Goal: Task Accomplishment & Management: Use online tool/utility

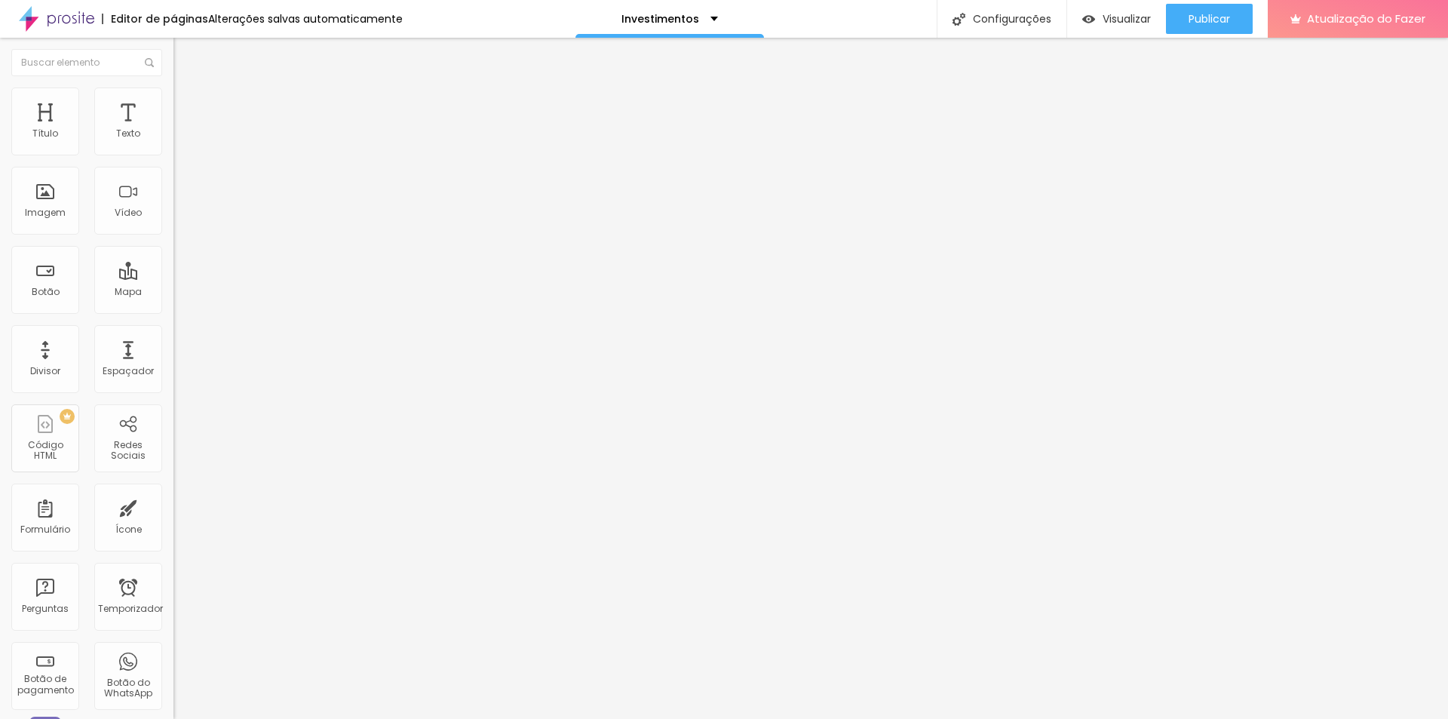
click at [187, 104] on font "Estilo" at bounding box center [198, 97] width 23 height 13
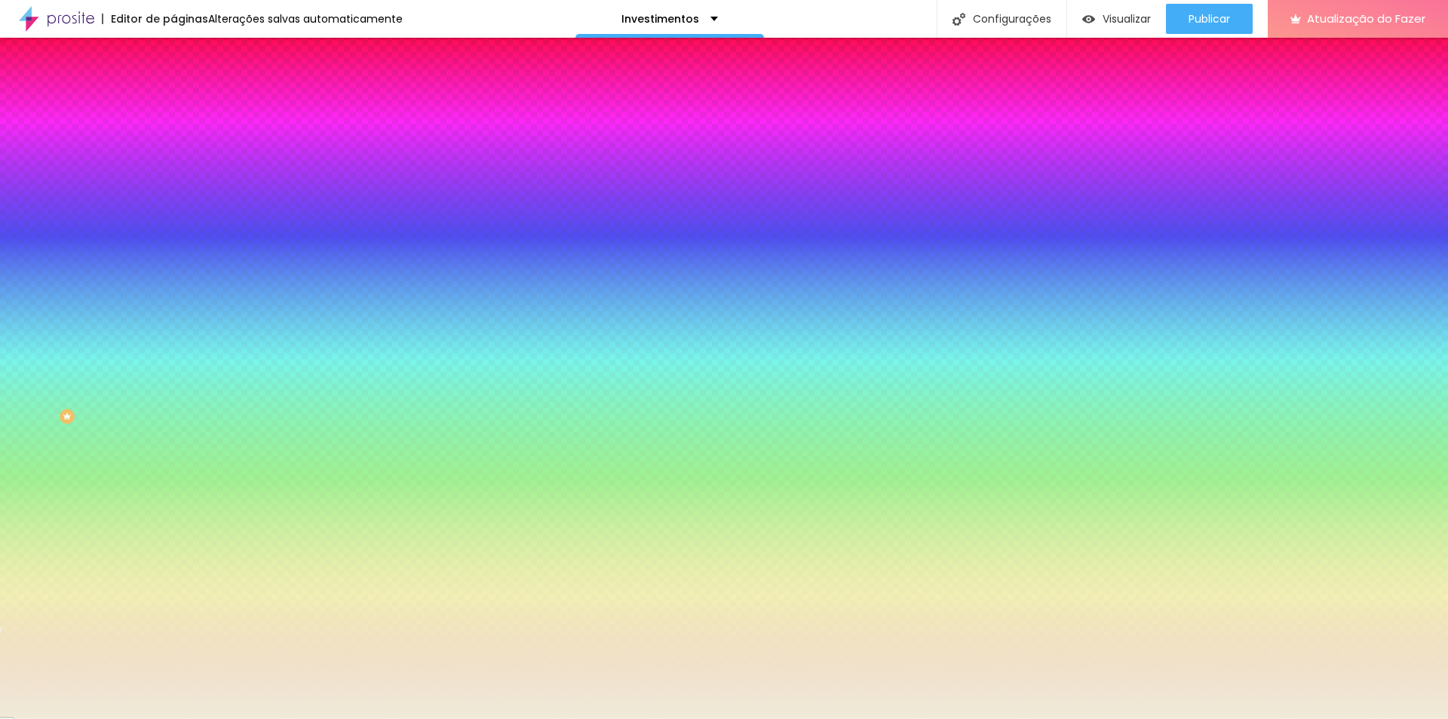
click at [173, 103] on li "Avançado" at bounding box center [259, 110] width 173 height 15
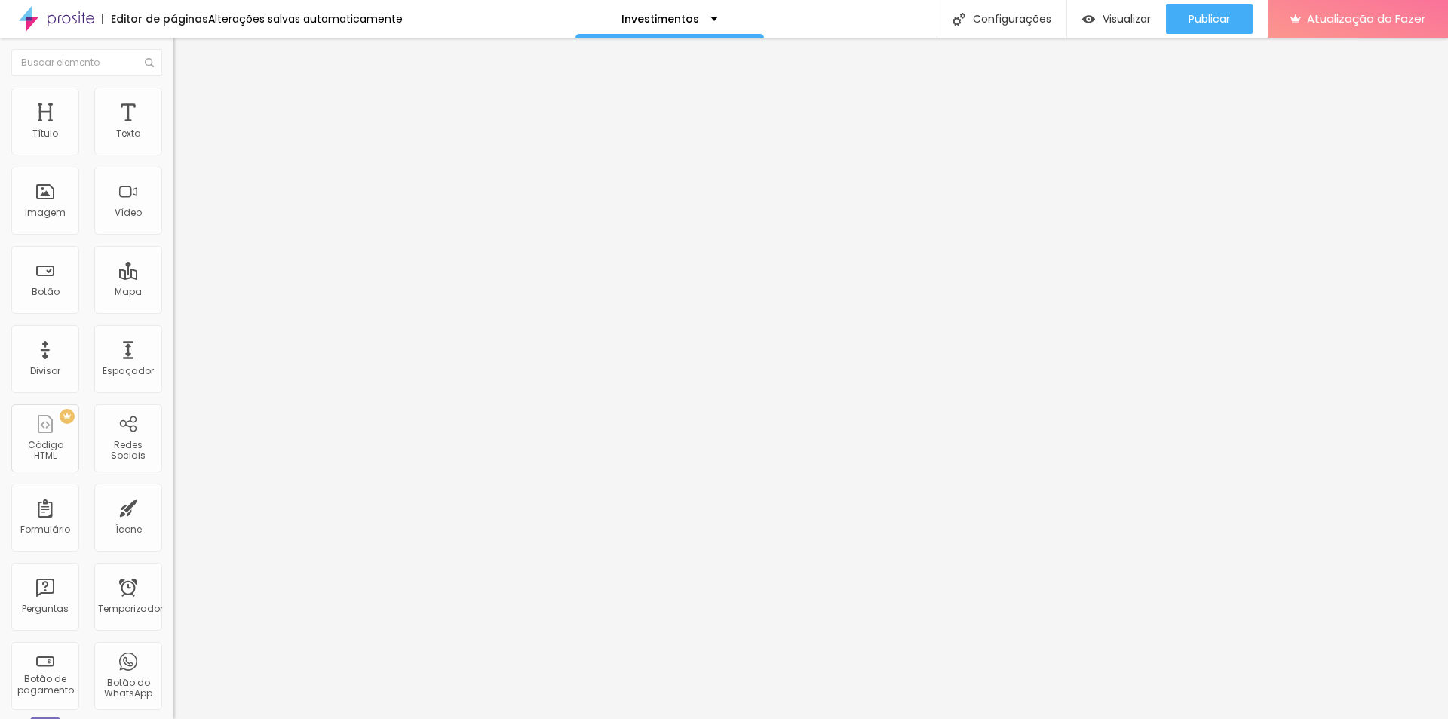
click at [173, 87] on li "Conteúdo" at bounding box center [259, 79] width 173 height 15
click at [173, 89] on li "Avançado" at bounding box center [259, 94] width 173 height 15
click at [187, 89] on font "Estilo" at bounding box center [198, 82] width 23 height 13
type input "1.2"
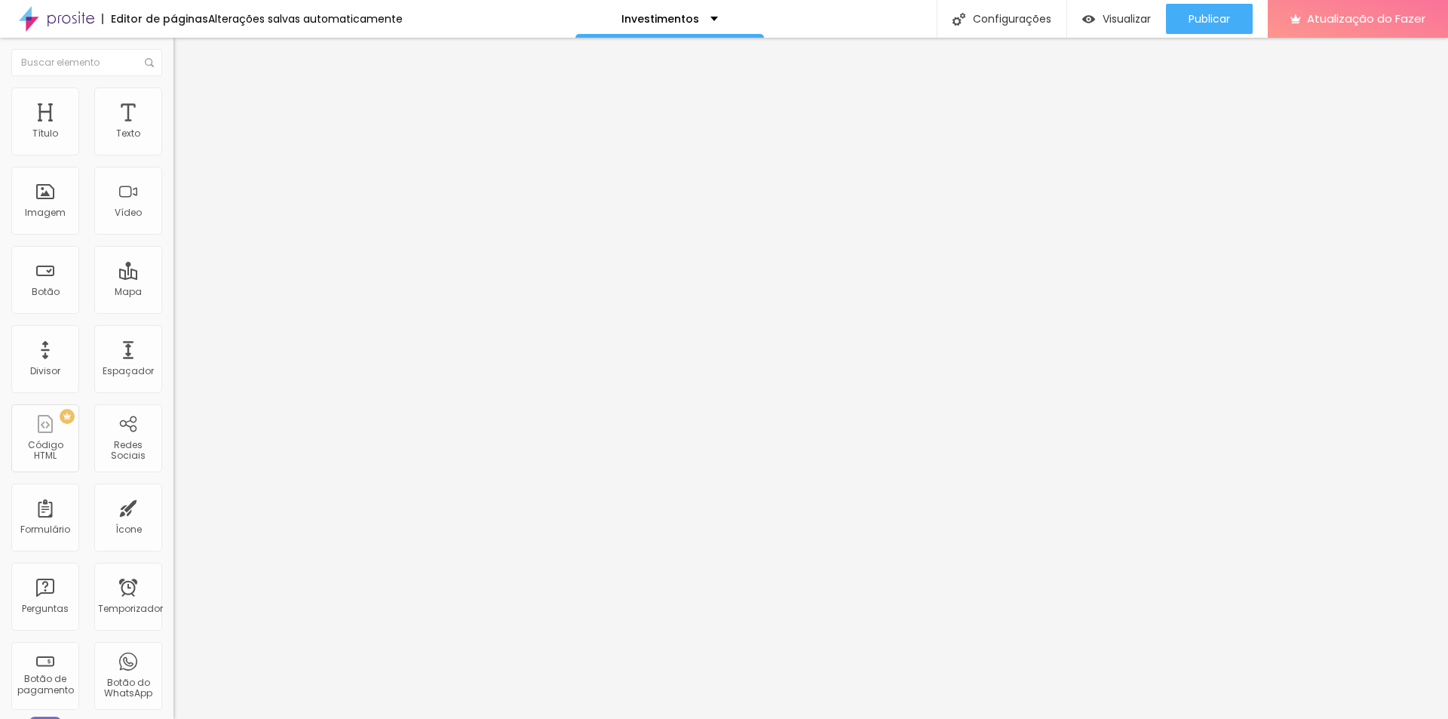
type input "0.9"
type input "0.8"
type input "0.7"
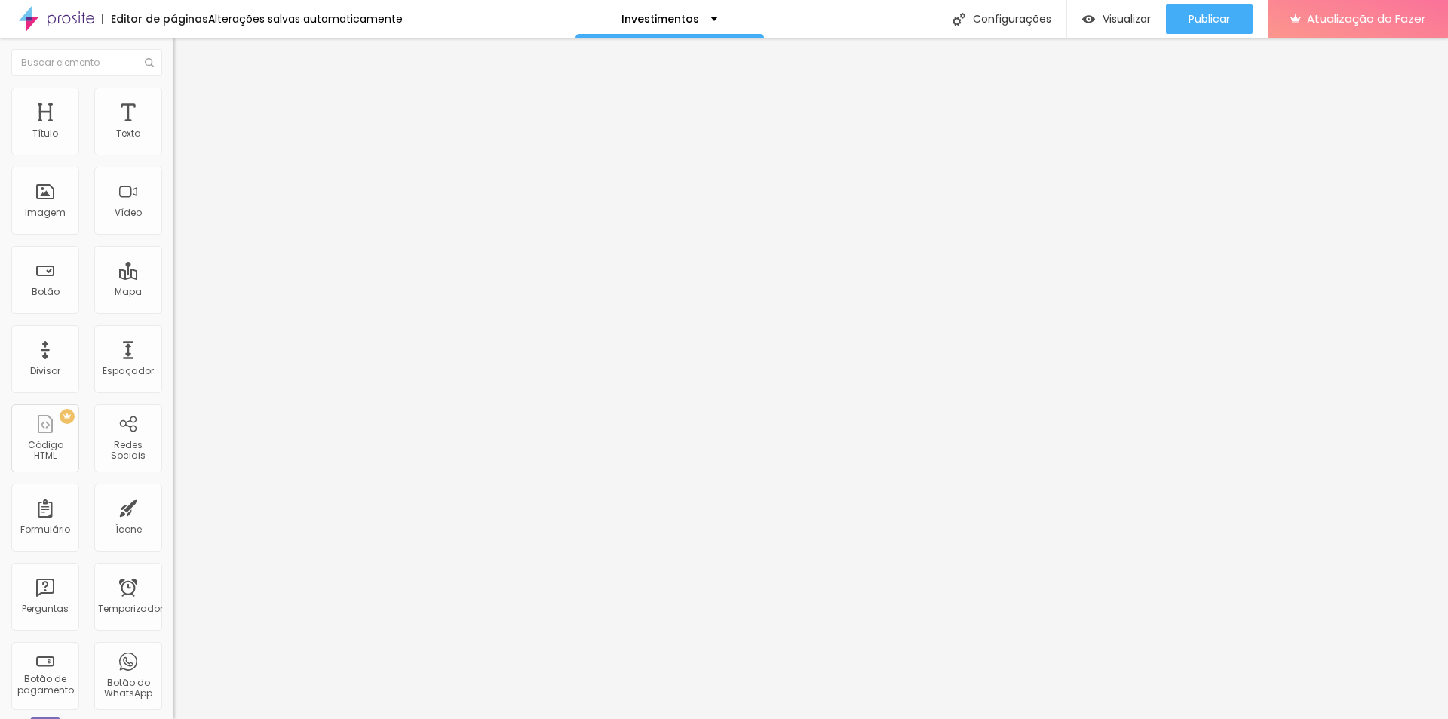
type input "0.7"
type input "0.6"
type input "0.5"
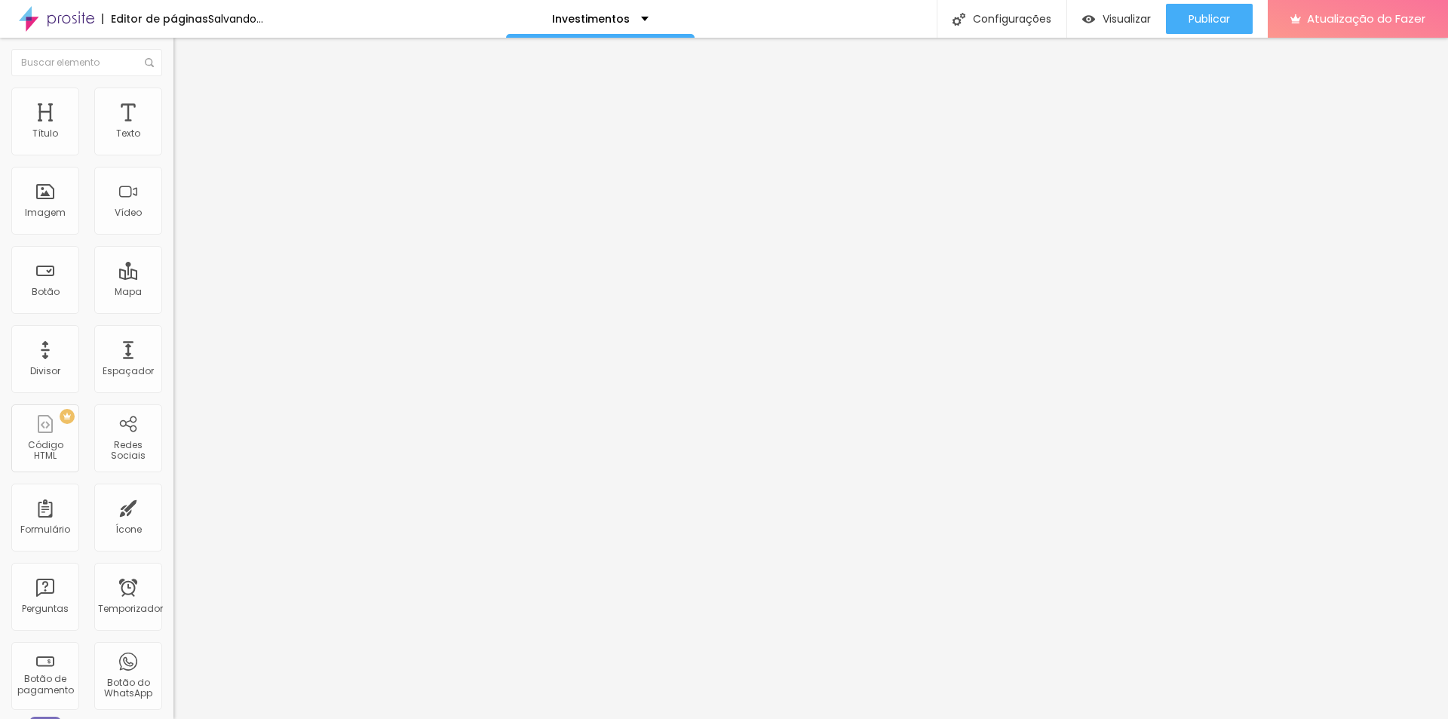
type input "0.6"
type input "0.8"
type input "0.9"
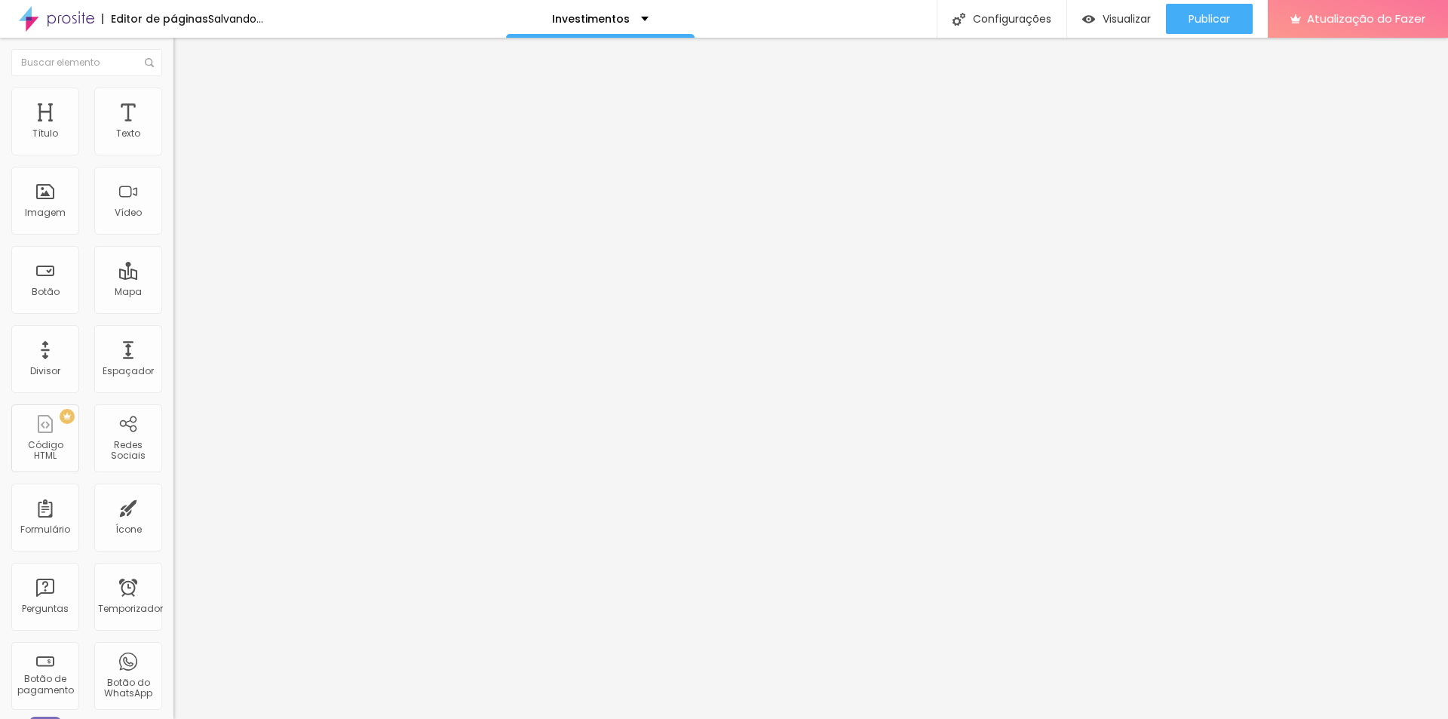
type input "0.9"
type input "1"
type input "1.1"
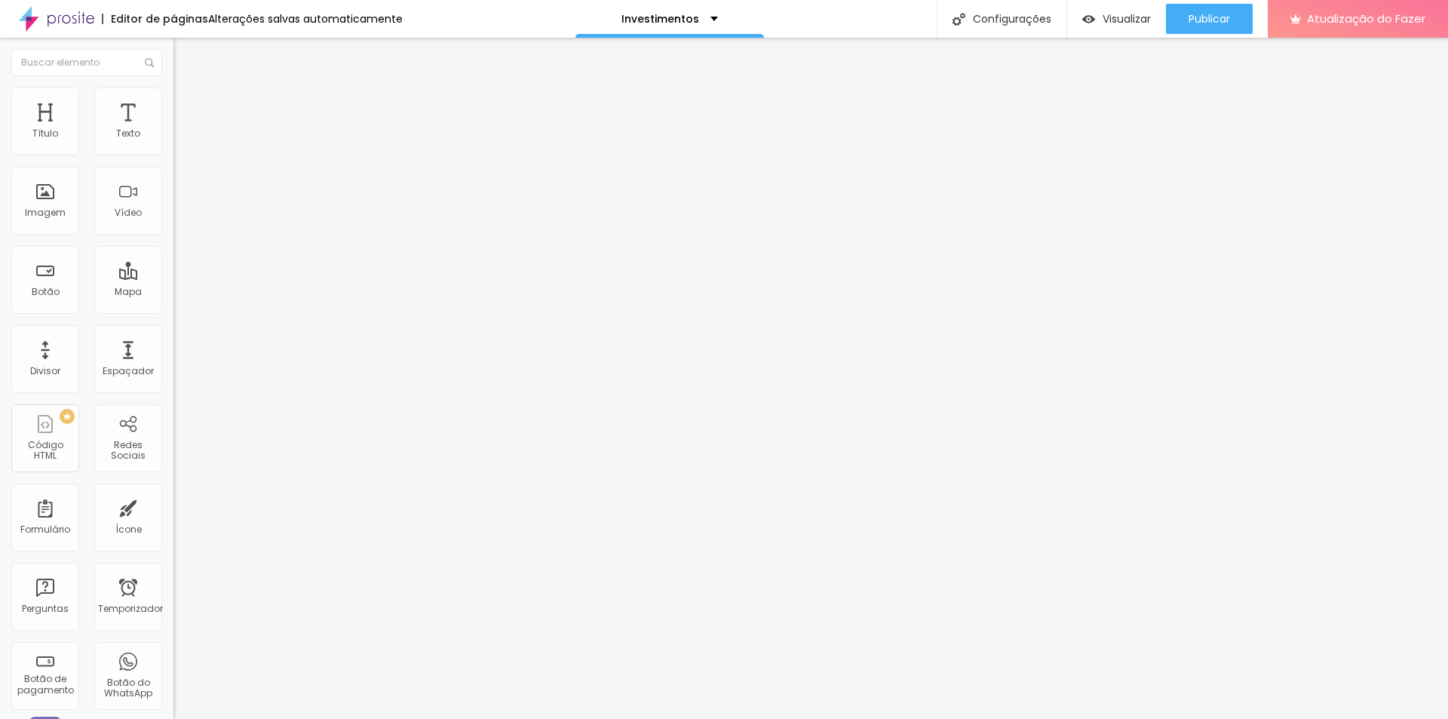
drag, startPoint x: 81, startPoint y: 209, endPoint x: 72, endPoint y: 209, distance: 9.8
type input "1.1"
click at [173, 704] on input "range" at bounding box center [221, 710] width 97 height 12
click at [187, 102] on font "Avançado" at bounding box center [212, 97] width 50 height 13
click at [173, 87] on li "Estilo" at bounding box center [259, 79] width 173 height 15
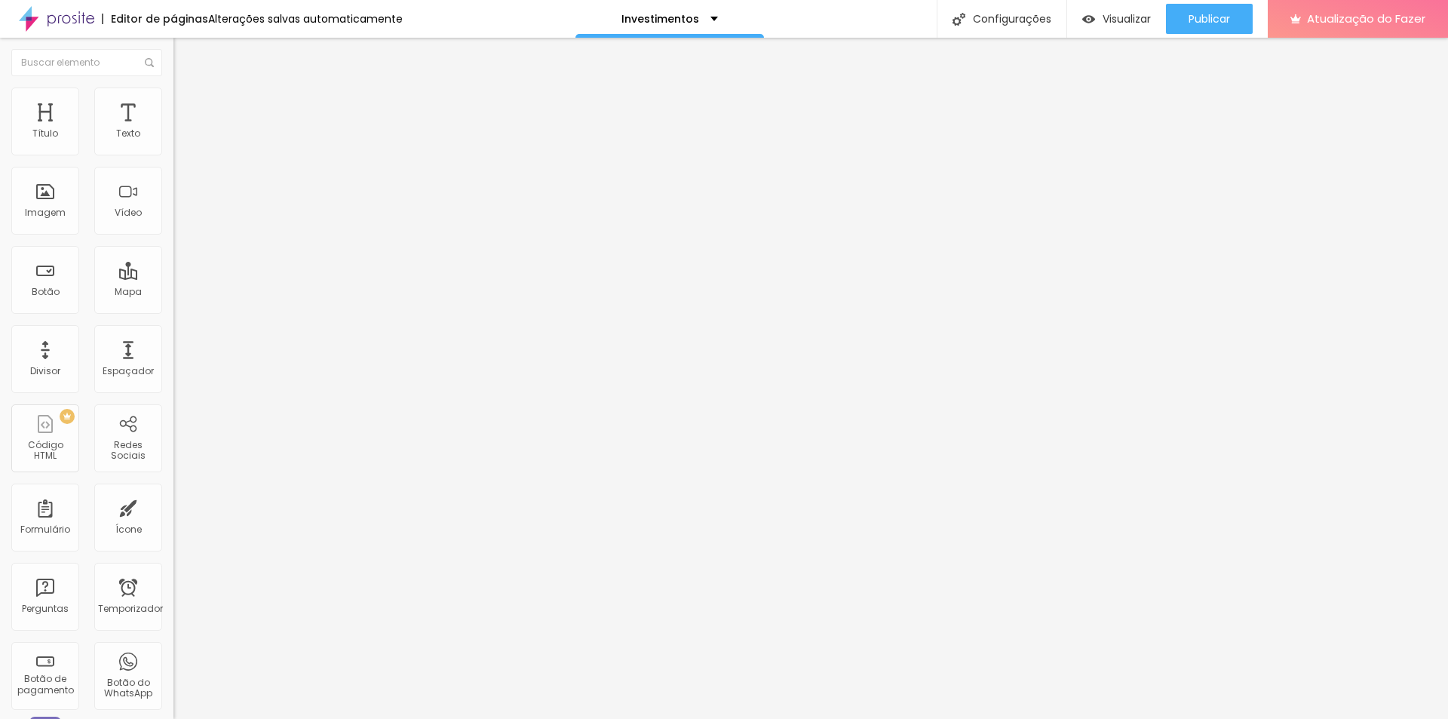
type input "2.8"
type input "0.1"
type input "2.5"
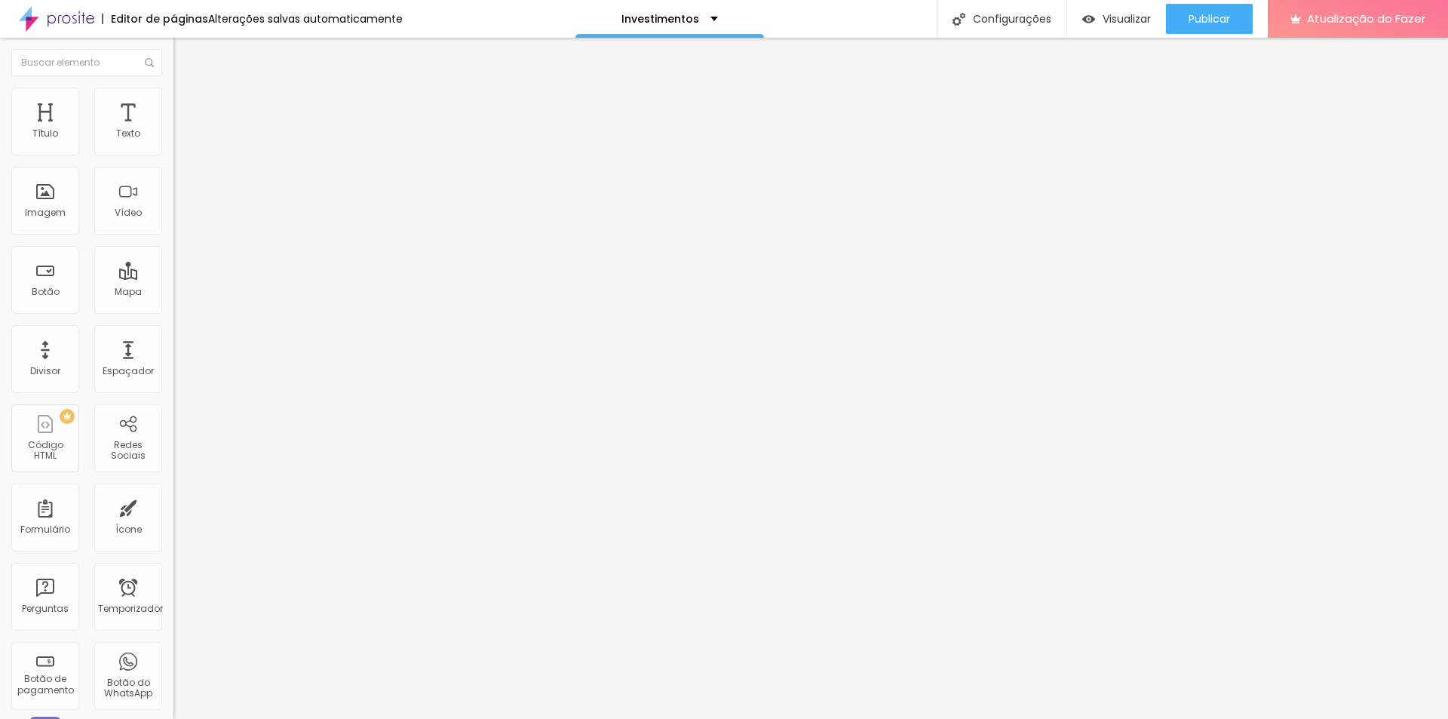
type input "2.5"
type input "9.1"
type input "7"
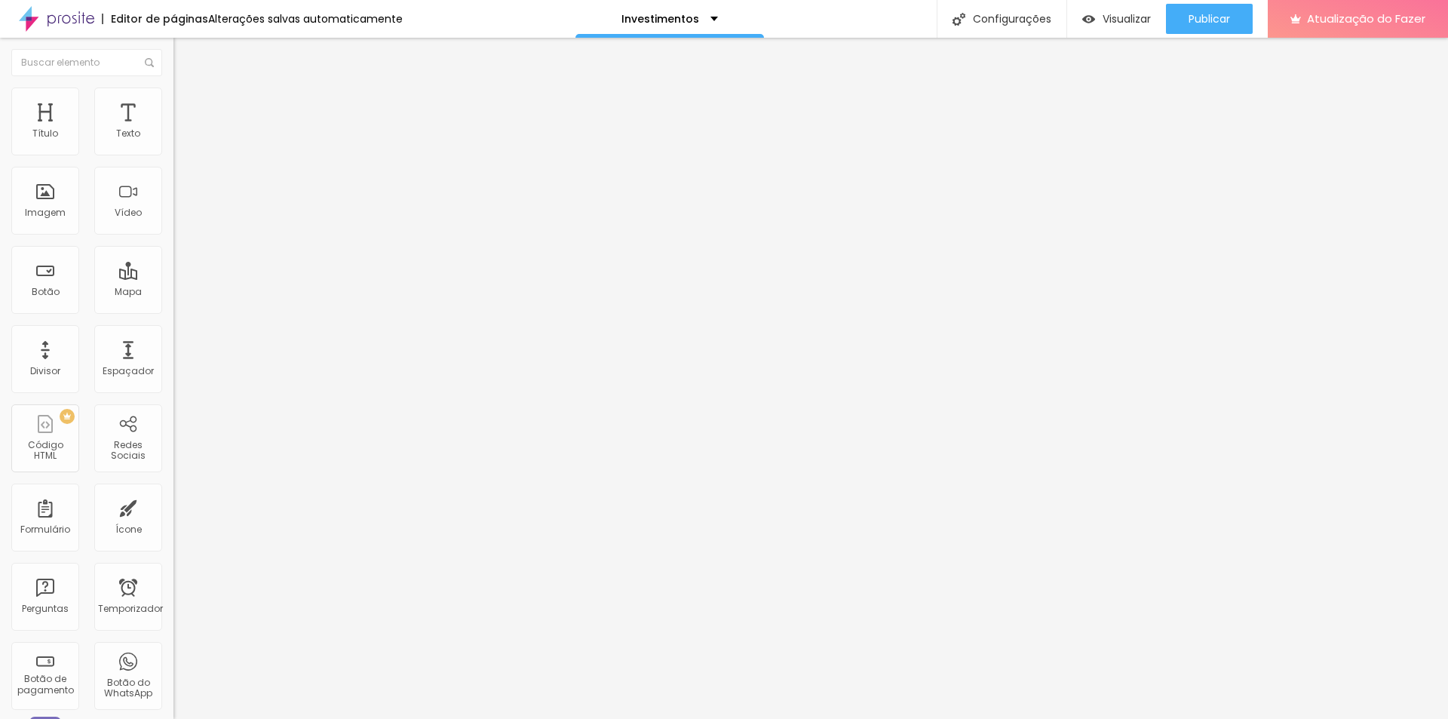
type input "1.6"
type input "2"
type input "2.8"
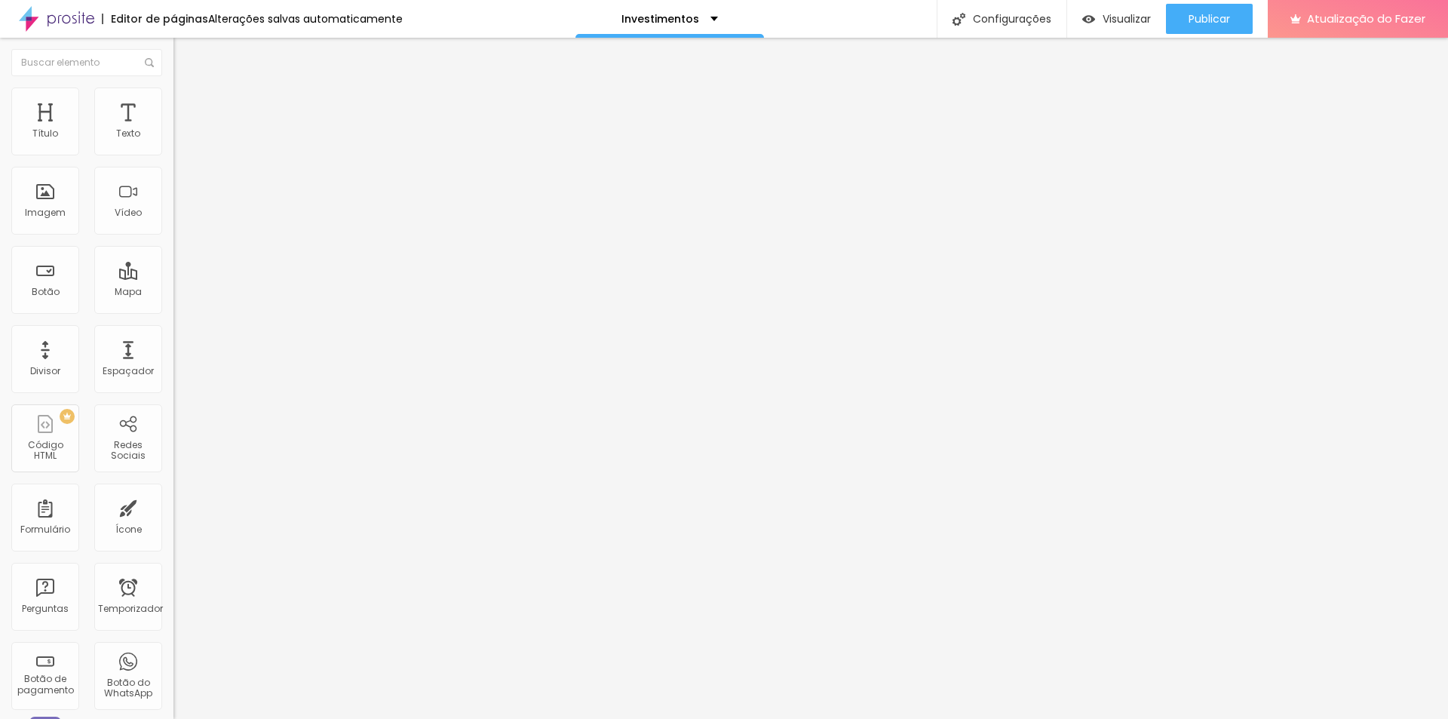
type input "2.8"
click at [173, 491] on input "range" at bounding box center [221, 497] width 97 height 12
type input "1"
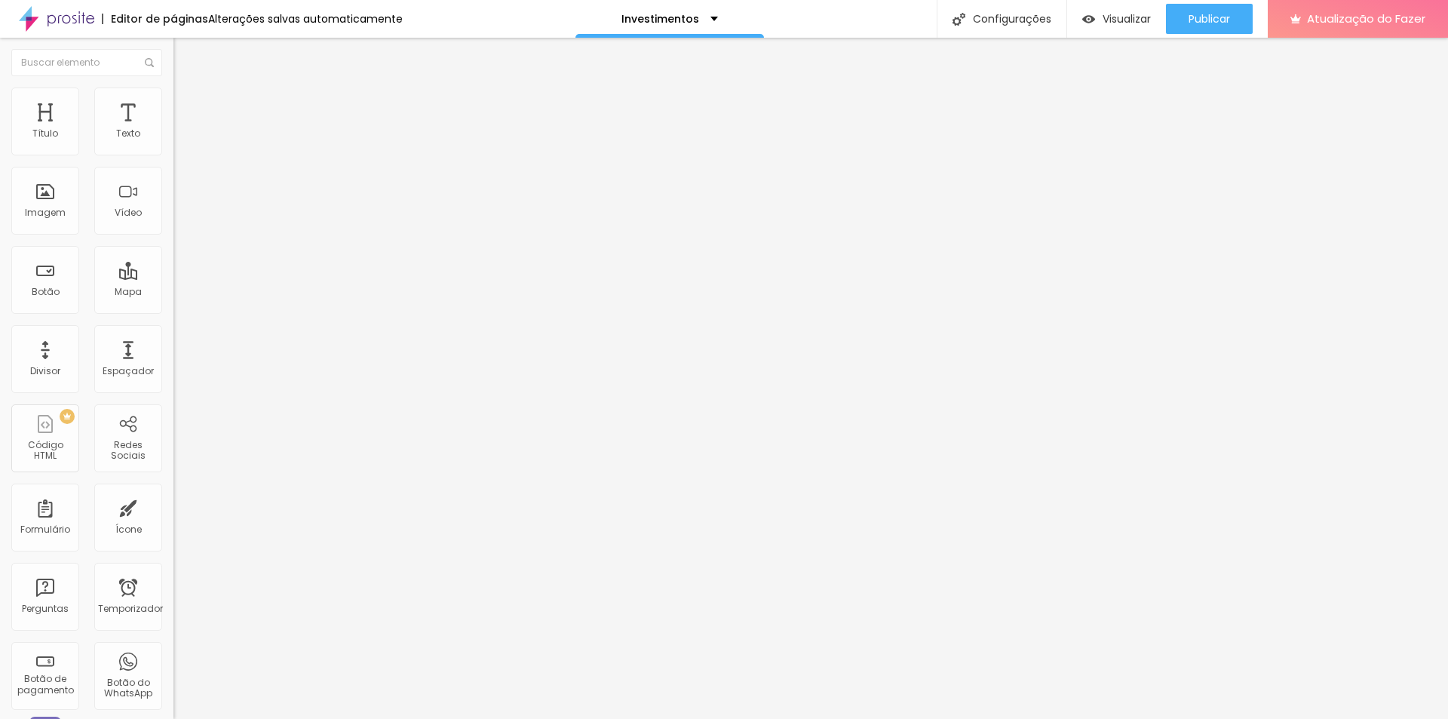
type input "1"
type input "8"
type input "9"
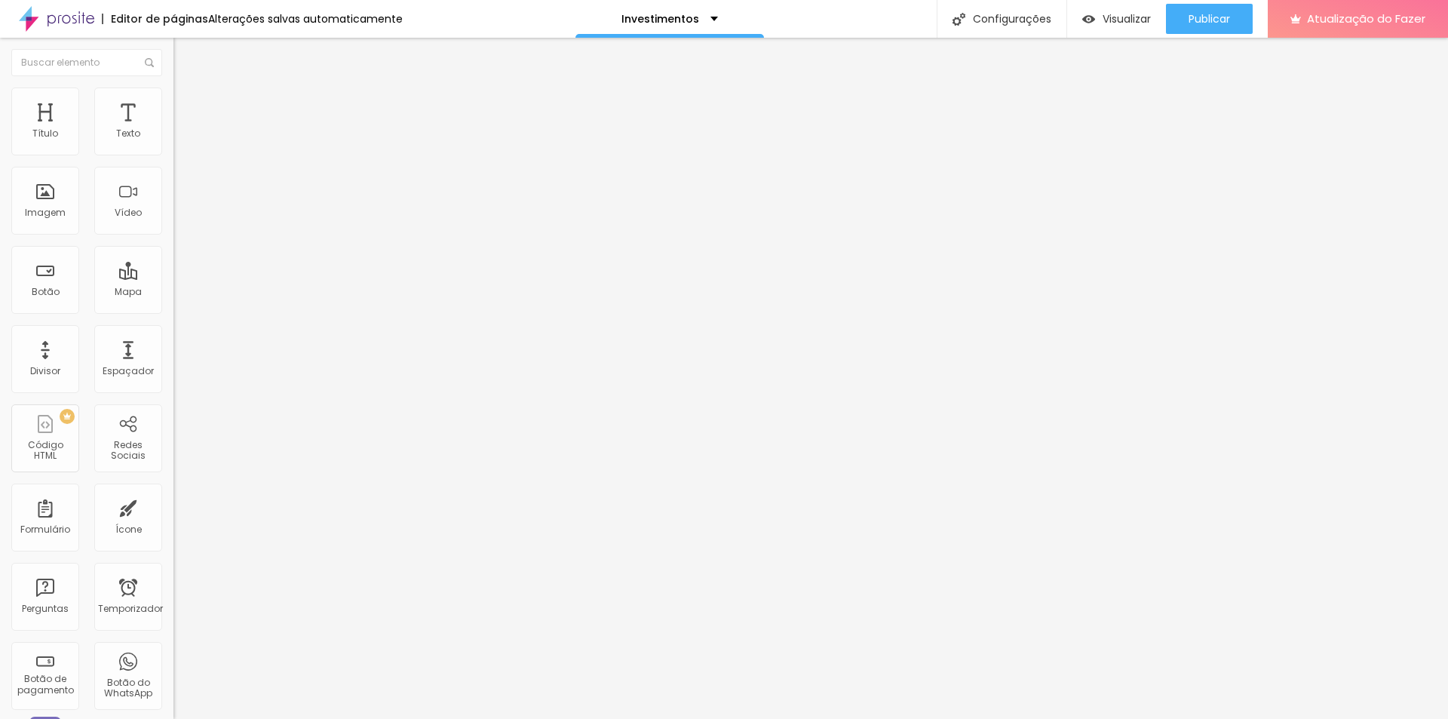
type input "8"
type input "0"
drag, startPoint x: 37, startPoint y: 233, endPoint x: 11, endPoint y: 266, distance: 41.9
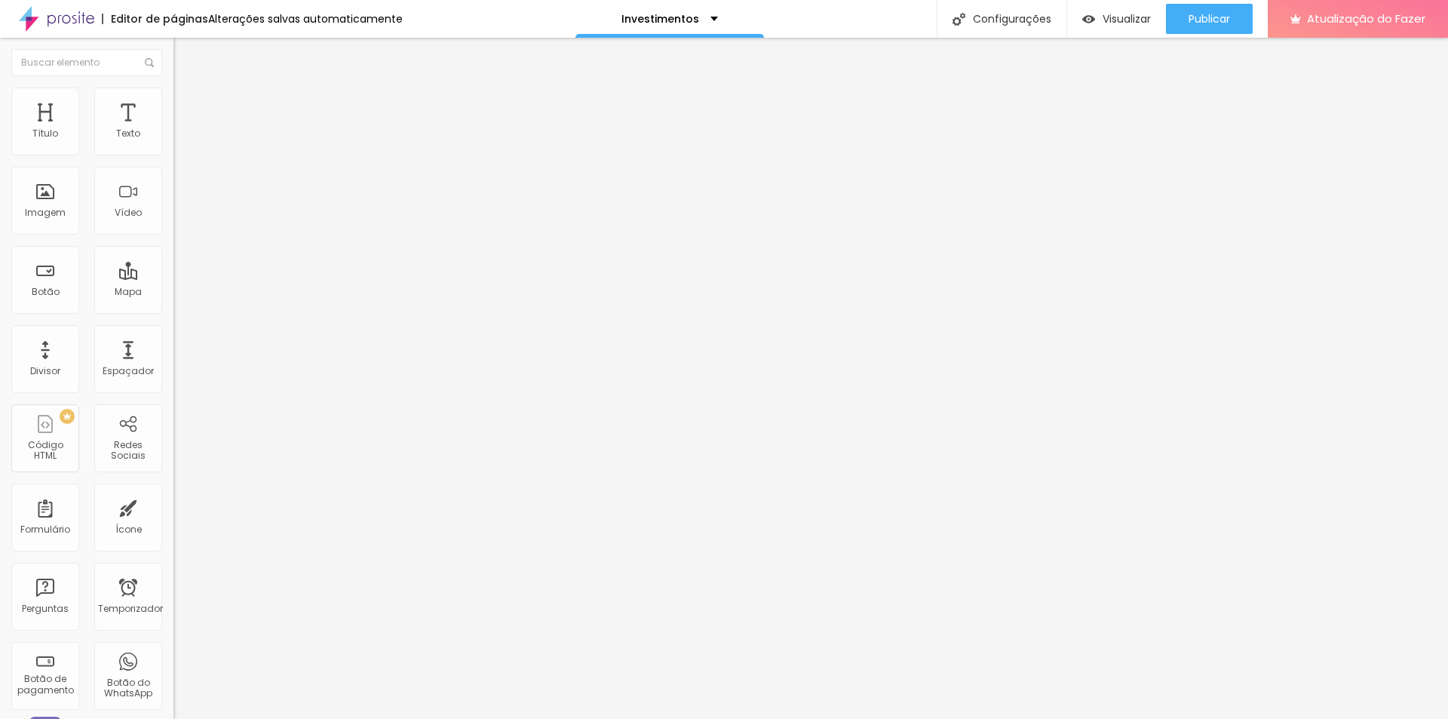
click at [173, 351] on div "Editar nulo Estilo Avançado 16 Tamanho do texto 2.8 Espaço entre letras 1.1 Alt…" at bounding box center [259, 378] width 173 height 681
click at [173, 572] on img at bounding box center [178, 577] width 11 height 11
click at [173, 142] on input "text" at bounding box center [263, 134] width 181 height 15
drag, startPoint x: 144, startPoint y: 208, endPoint x: 11, endPoint y: 207, distance: 133.5
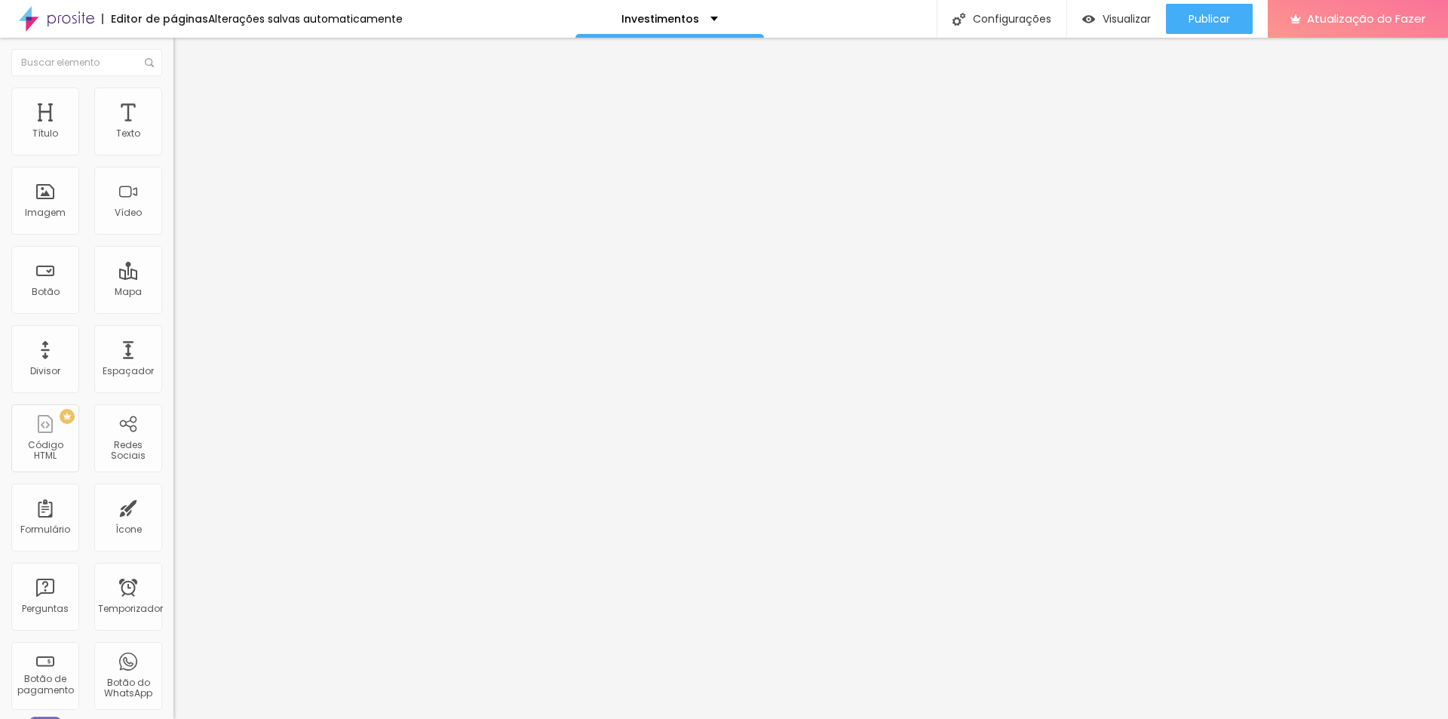
click at [173, 207] on div "Número do WhatsApp * + 55 Texto do botão Conversar no WhatsApp Mensagem Olá, ch…" at bounding box center [259, 369] width 173 height 503
type input "AGENDE SEU ENSAIO PELO WHATSAPP"
drag, startPoint x: 116, startPoint y: 266, endPoint x: 17, endPoint y: 261, distance: 98.9
click at [173, 509] on textarea "Olá, cheguei até você pela página {page_title} e gostaria de mais informações" at bounding box center [258, 522] width 170 height 26
click at [173, 509] on textarea "Olá, cheguei até você através do site e gostaria de mais informações" at bounding box center [258, 522] width 170 height 26
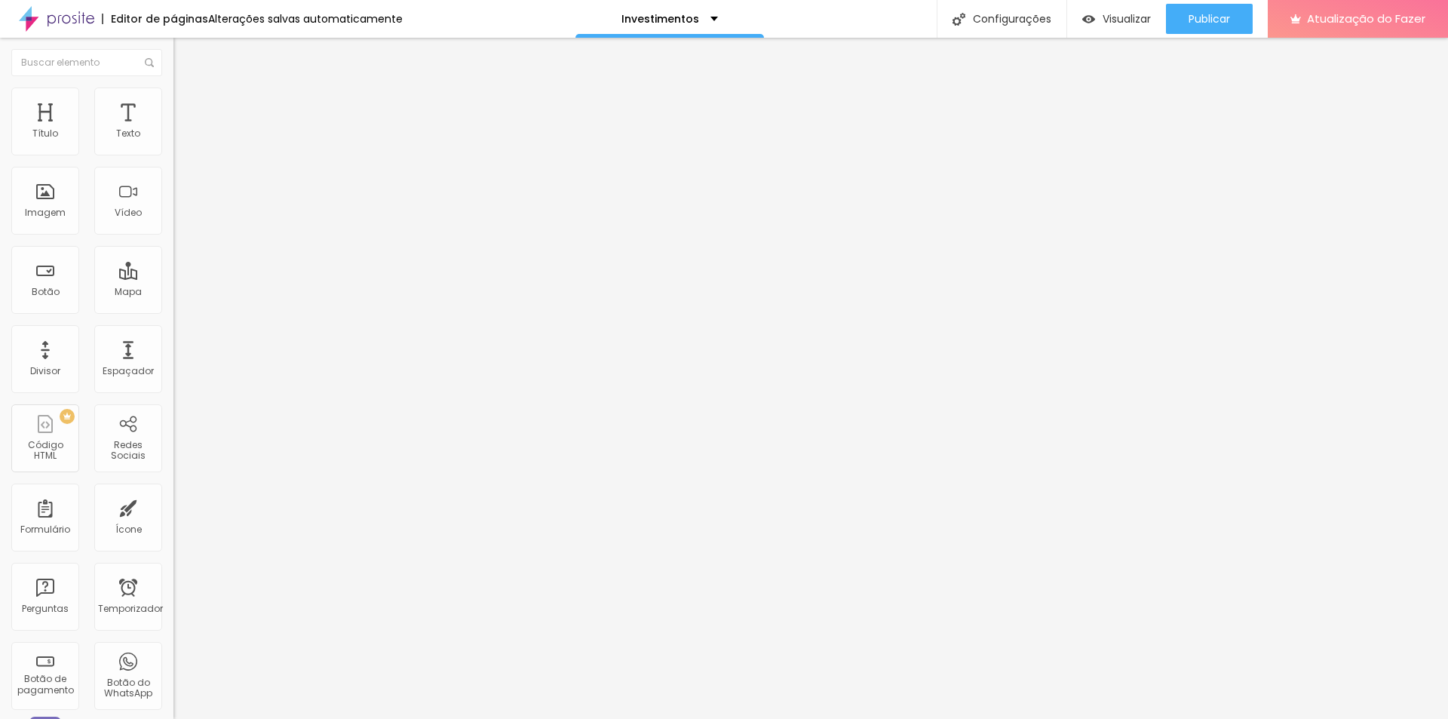
type textarea "Olá, cheguei até você através do site e gostaria de mais informações."
click at [173, 142] on input "text" at bounding box center [263, 134] width 181 height 15
type input "[PHONE_NUMBER]"
type input "43999044470"
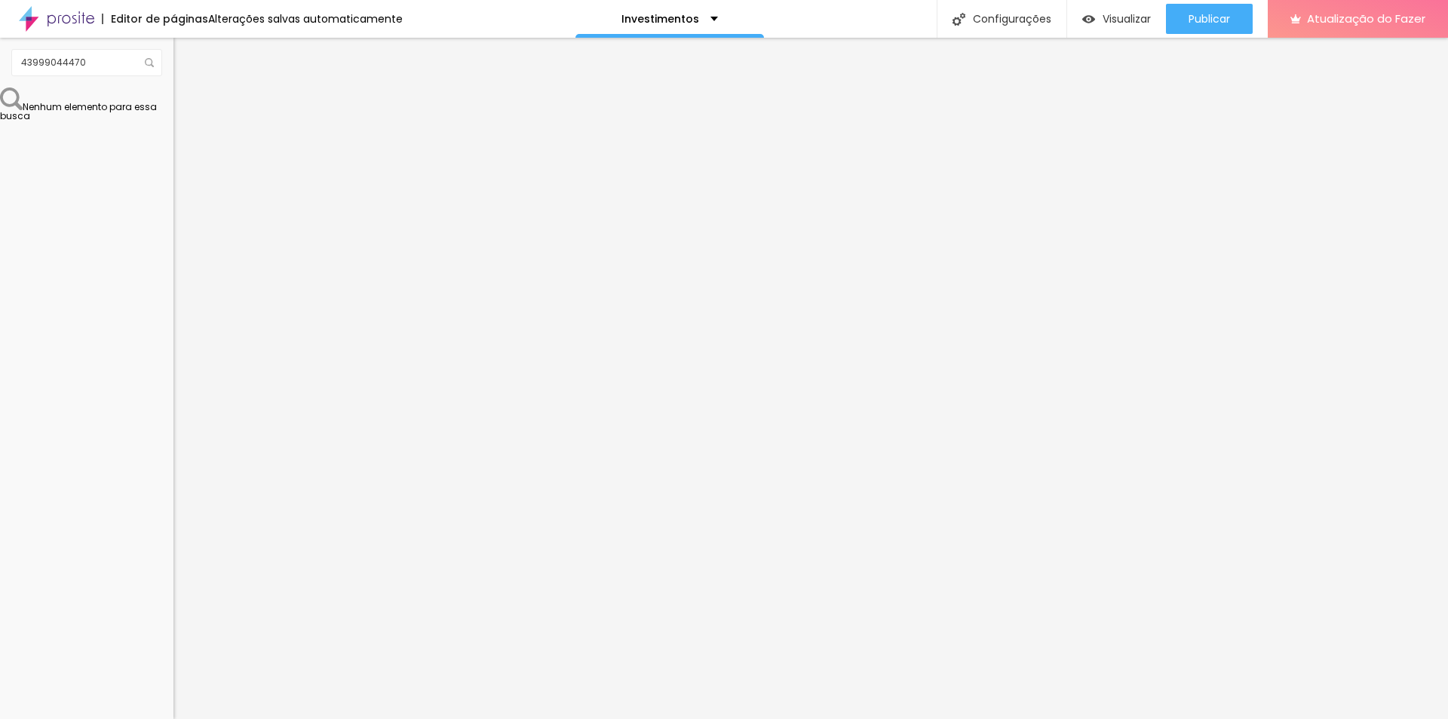
click at [173, 97] on li "Estilo" at bounding box center [259, 94] width 173 height 15
click at [179, 238] on img at bounding box center [183, 242] width 9 height 9
radio input "false"
radio input "true"
click at [173, 143] on button at bounding box center [183, 135] width 21 height 16
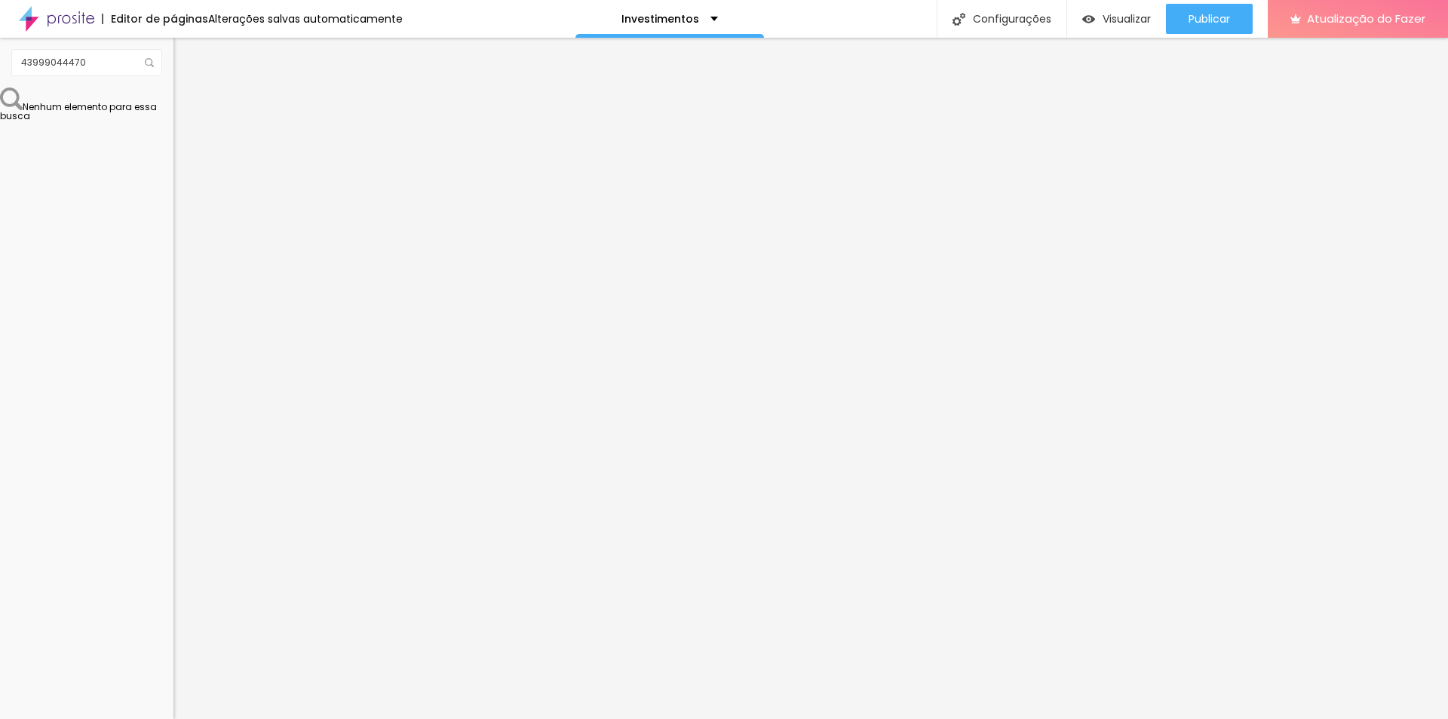
radio input "true"
radio input "false"
click at [173, 235] on button at bounding box center [183, 243] width 21 height 16
radio input "false"
radio input "true"
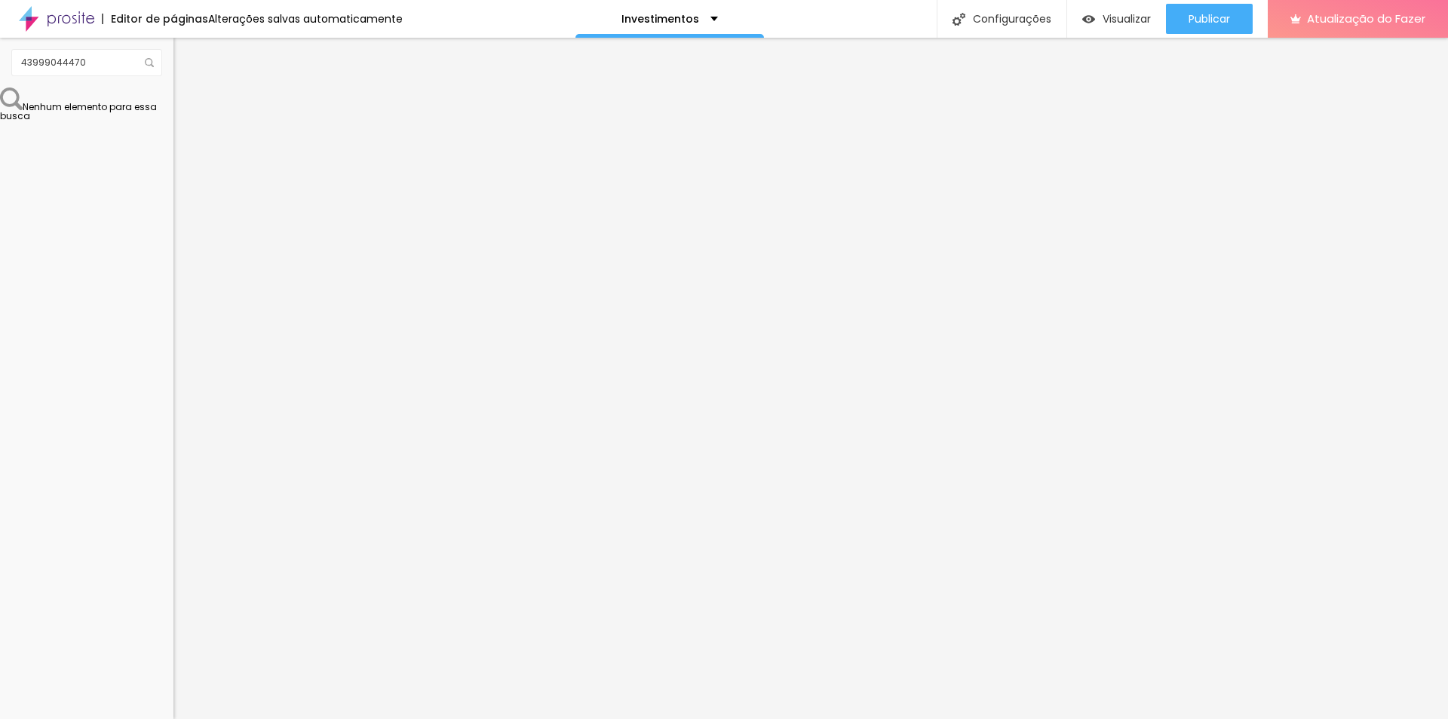
click at [173, 483] on font "Verde claro" at bounding box center [199, 489] width 53 height 13
click at [173, 506] on font "Verde escuro" at bounding box center [203, 512] width 60 height 13
click at [1210, 20] on font "Publicar" at bounding box center [1208, 18] width 41 height 15
click at [142, 21] on font "Editor de páginas" at bounding box center [159, 18] width 97 height 15
click at [78, 14] on img at bounding box center [56, 19] width 75 height 38
